Goal: Task Accomplishment & Management: Use online tool/utility

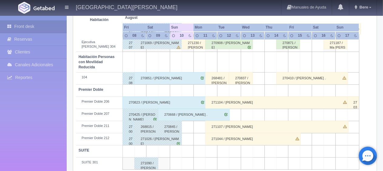
scroll to position [263, 0]
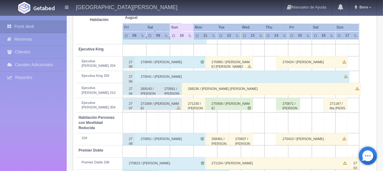
click at [119, 83] on td "Ejecutiva [PERSON_NAME] 210" at bounding box center [99, 90] width 46 height 15
click at [190, 98] on div "271230 / [PERSON_NAME]" at bounding box center [194, 104] width 24 height 12
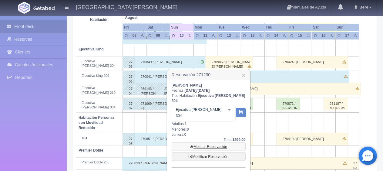
click at [208, 142] on link "Mostrar Reservación" at bounding box center [209, 146] width 74 height 8
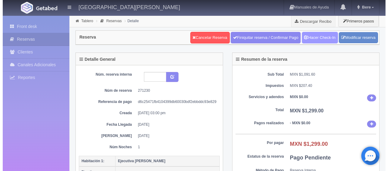
scroll to position [91, 0]
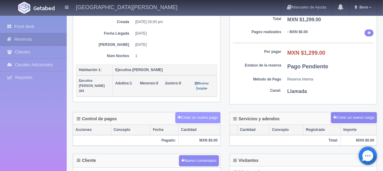
click at [200, 114] on button "Crear un nuevo pago" at bounding box center [197, 117] width 45 height 11
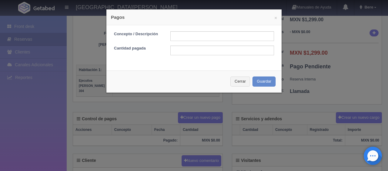
click at [178, 41] on form "Concepto / Descripción Cantidad pagada" at bounding box center [194, 43] width 160 height 24
click at [181, 39] on input "text" at bounding box center [222, 36] width 104 height 10
type input "Total Tarjeta"
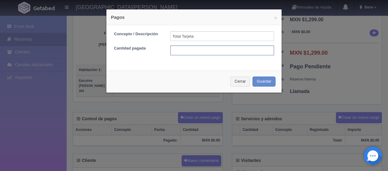
click at [197, 49] on input "text" at bounding box center [222, 50] width 104 height 10
type input "1299.00"
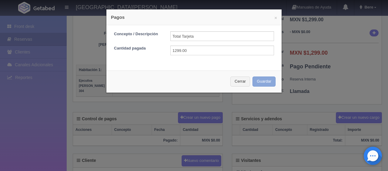
click at [256, 81] on button "Guardar" at bounding box center [264, 81] width 23 height 10
